Goal: Navigation & Orientation: Find specific page/section

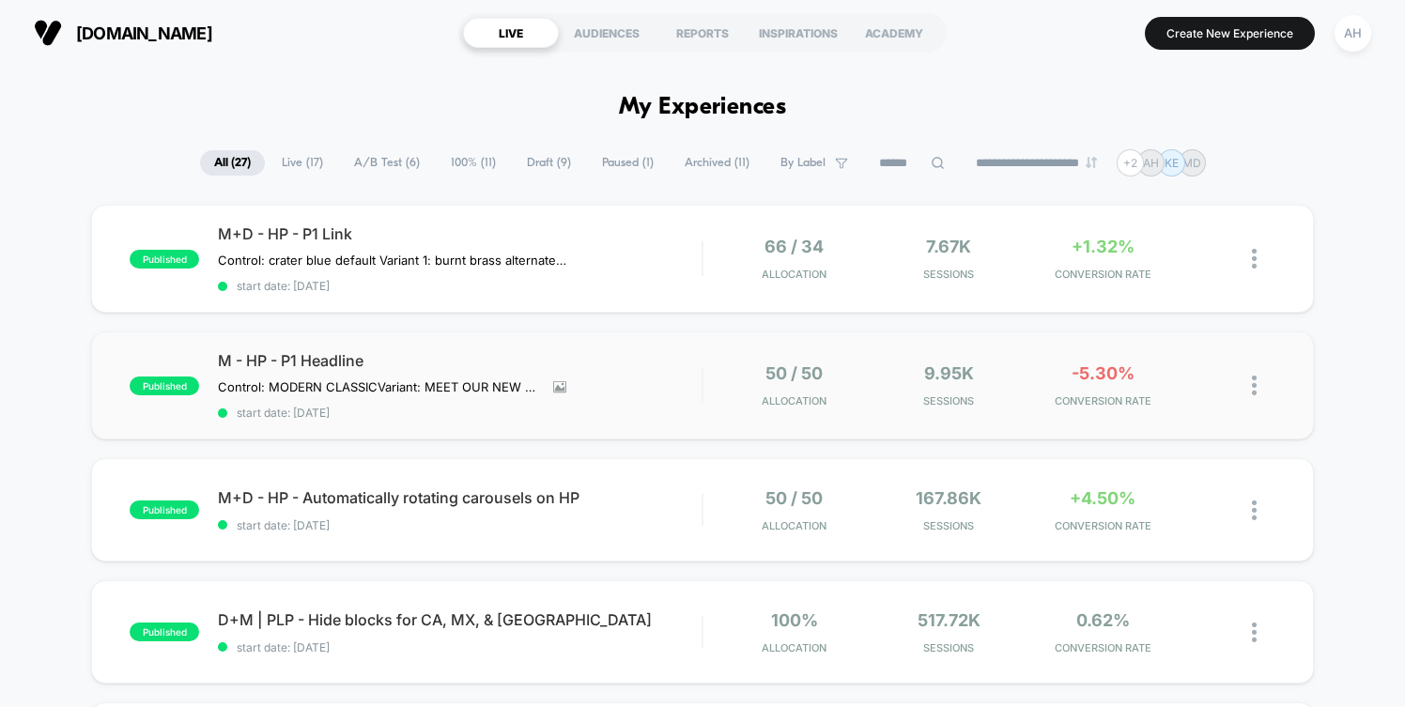
click at [1011, 353] on div "published M - HP - P1 Headline Control: MODERN CLASSIC Variant: MEET OUR NEW SL…" at bounding box center [702, 385] width 1222 height 108
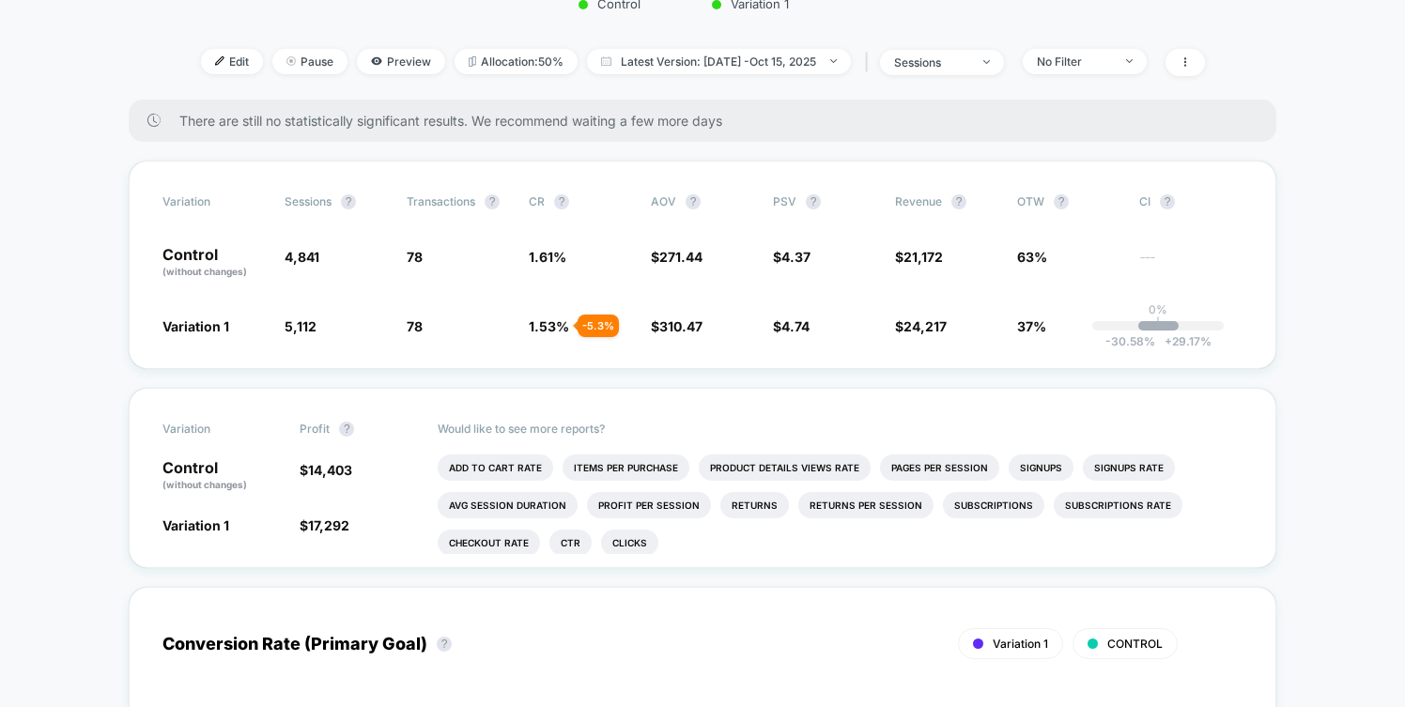
scroll to position [409, 0]
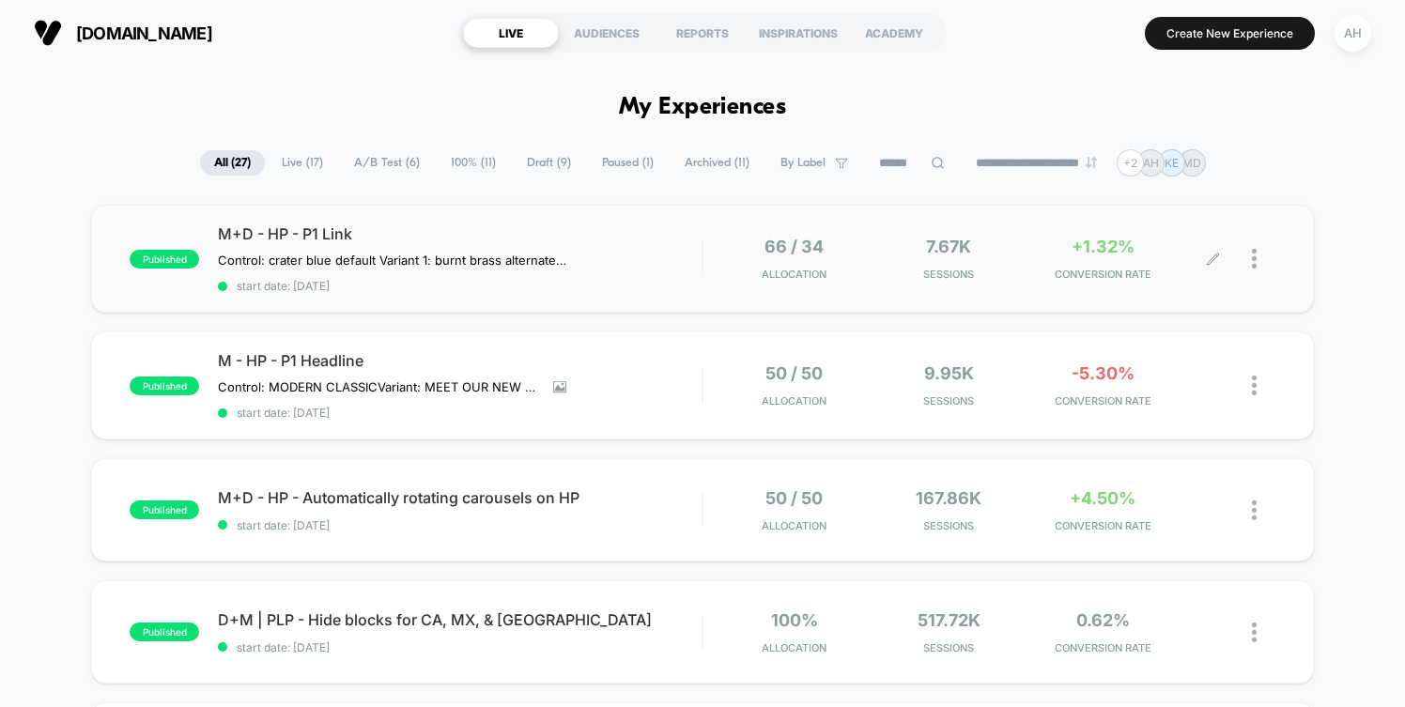
click at [980, 267] on div "7.67k Sessions" at bounding box center [948, 259] width 145 height 44
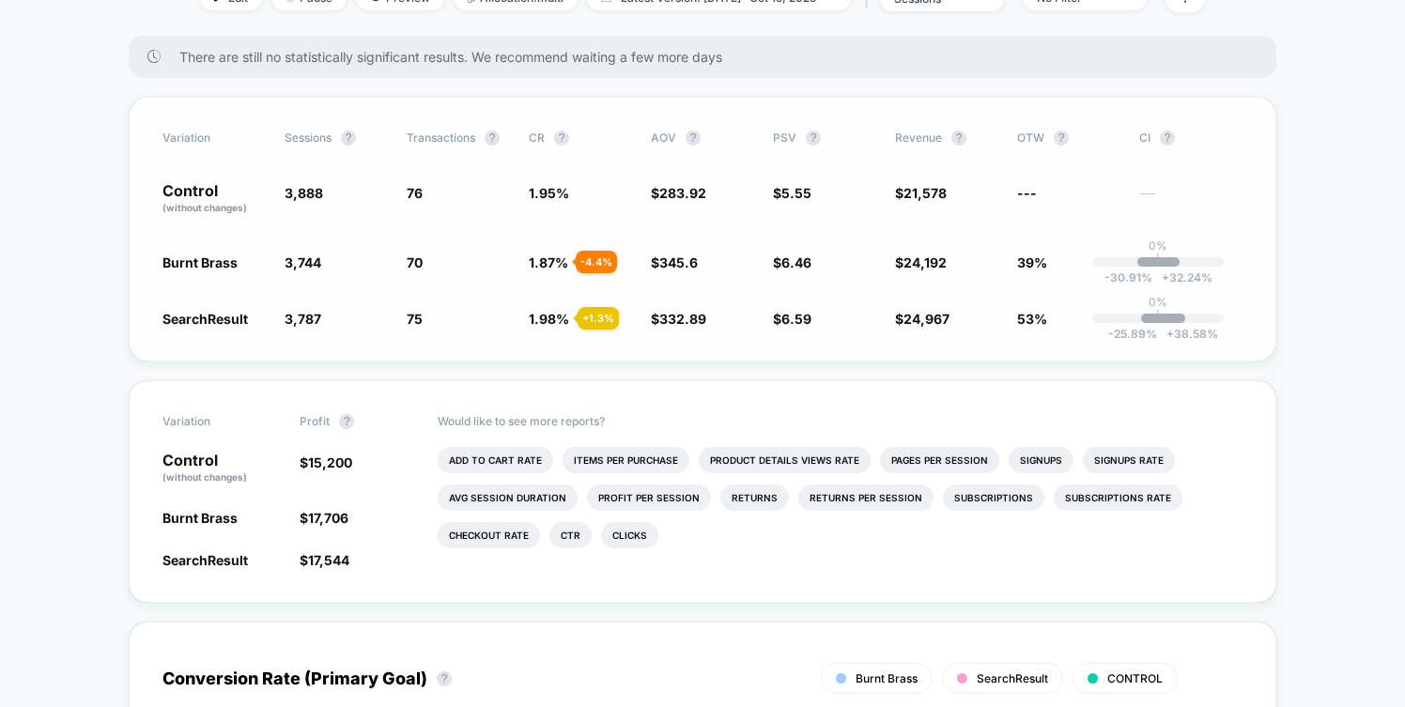
scroll to position [269, 0]
